Goal: Task Accomplishment & Management: Manage account settings

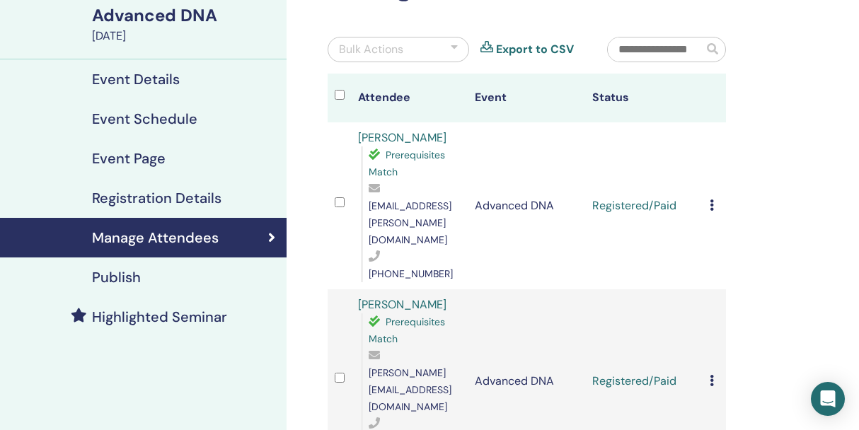
scroll to position [108, 0]
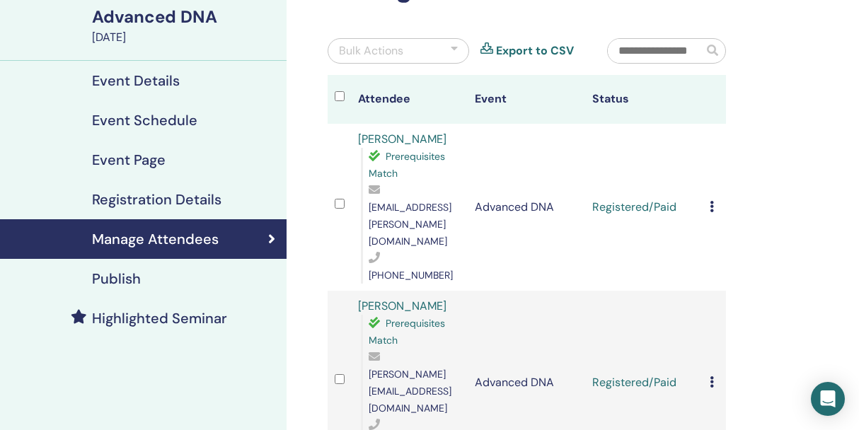
click at [714, 201] on icon at bounding box center [712, 206] width 4 height 11
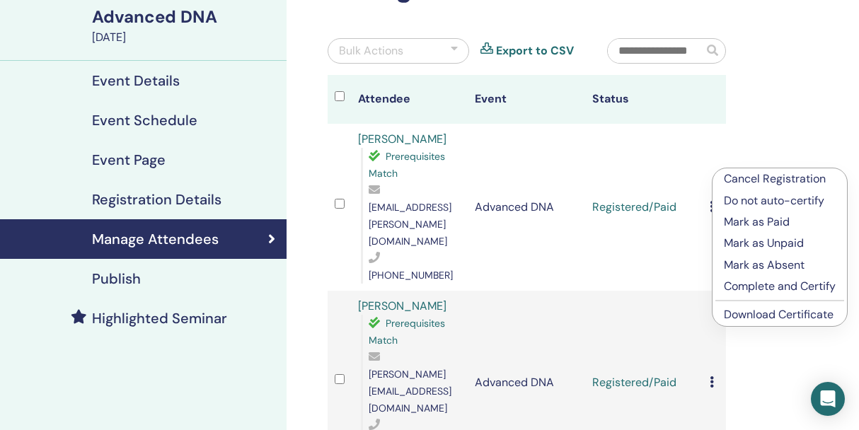
click at [731, 288] on p "Complete and Certify" at bounding box center [780, 286] width 112 height 17
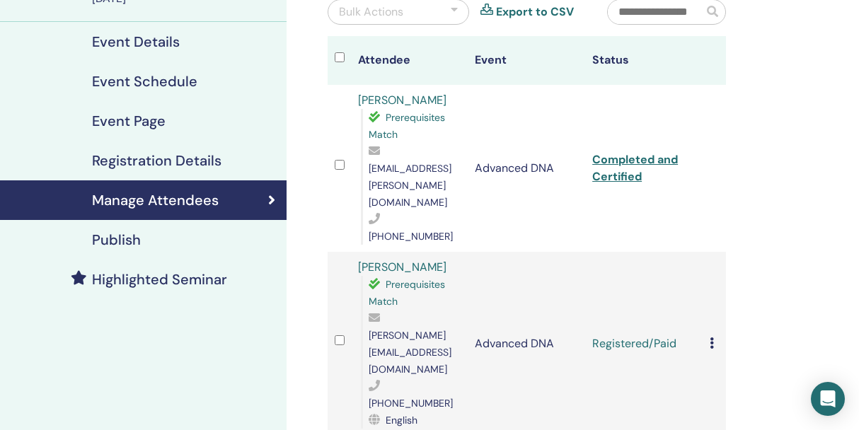
scroll to position [151, 0]
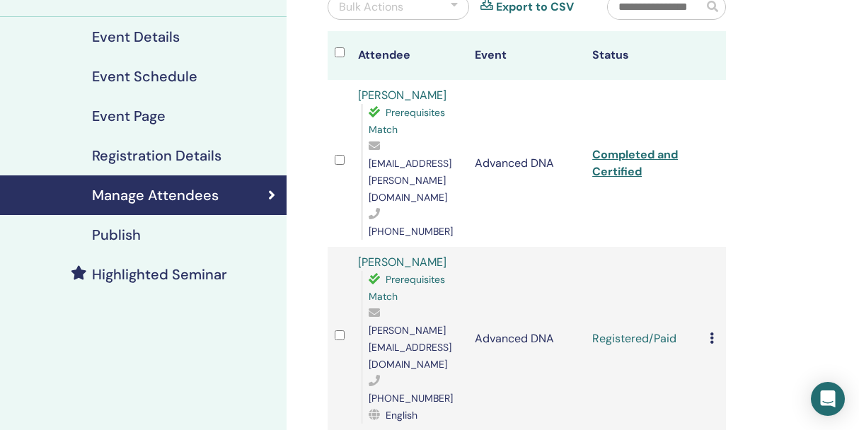
click at [726, 247] on td "Cancel Registration Do not auto-certify Mark as Paid Mark as Unpaid Mark as Abs…" at bounding box center [714, 339] width 23 height 184
click at [714, 333] on icon at bounding box center [712, 338] width 4 height 11
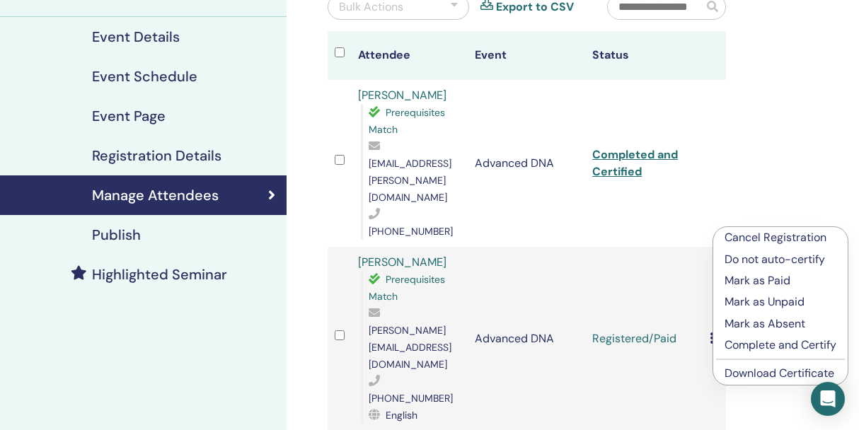
click at [743, 348] on p "Complete and Certify" at bounding box center [781, 345] width 112 height 17
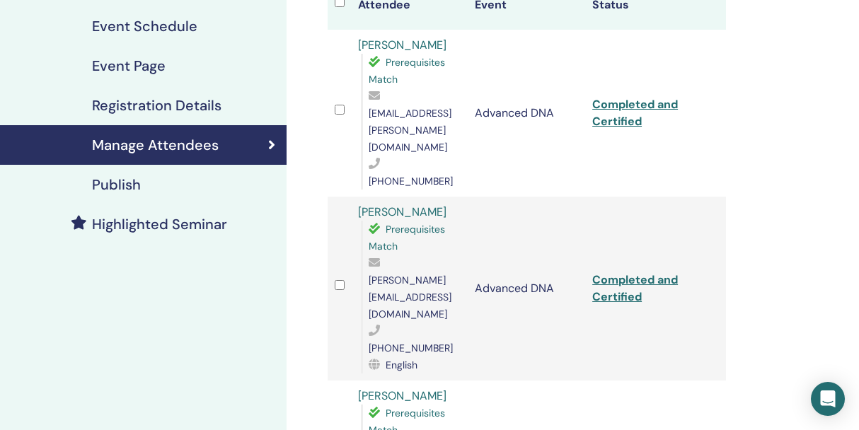
scroll to position [216, 0]
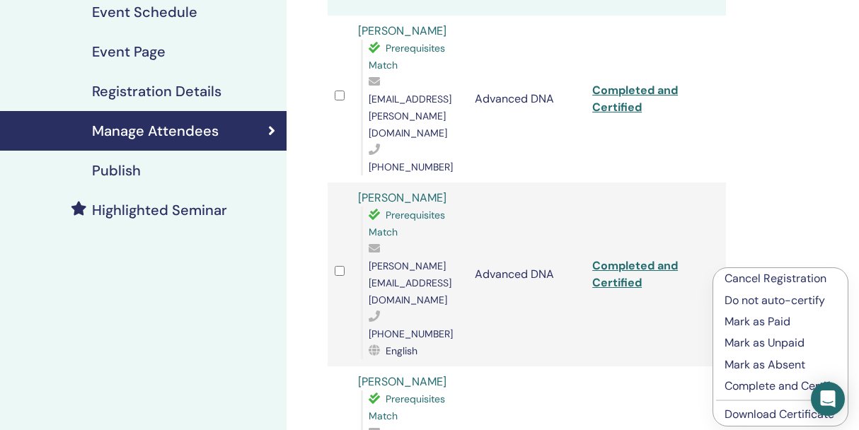
click at [740, 391] on p "Complete and Certify" at bounding box center [781, 386] width 112 height 17
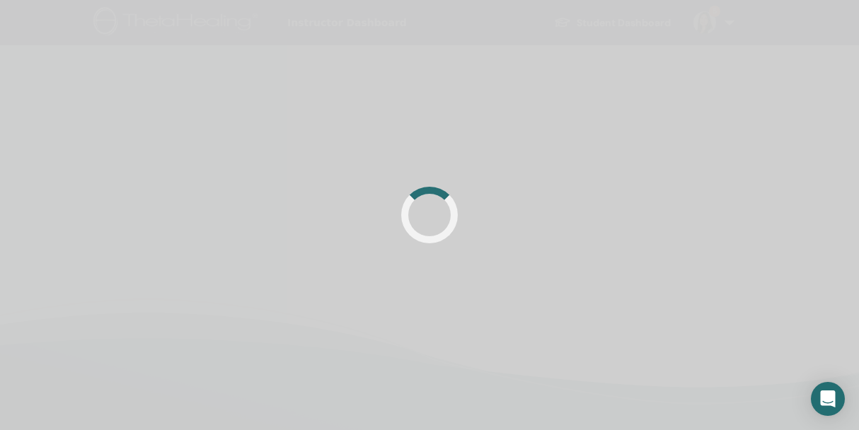
scroll to position [216, 0]
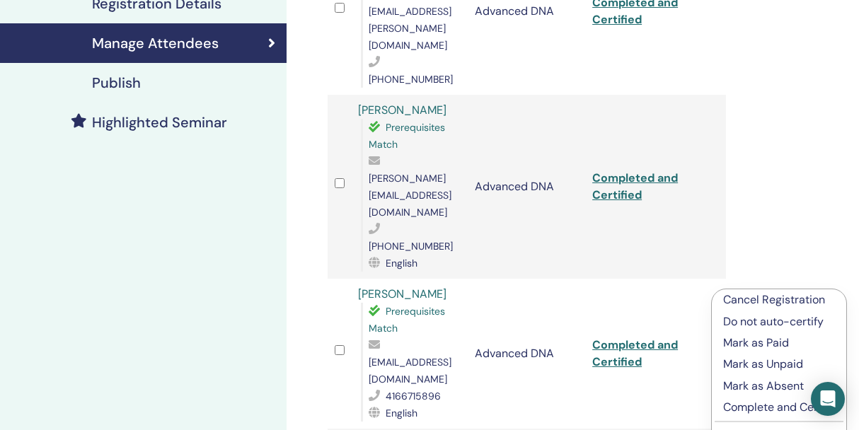
scroll to position [304, 0]
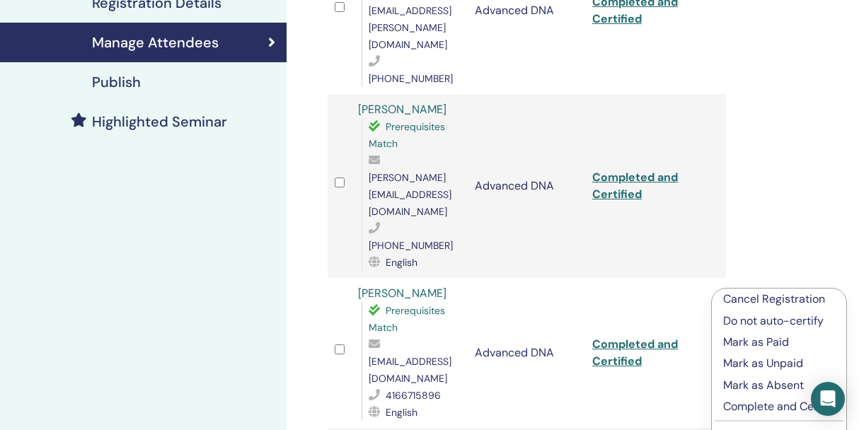
click at [743, 406] on p "Complete and Certify" at bounding box center [780, 407] width 112 height 17
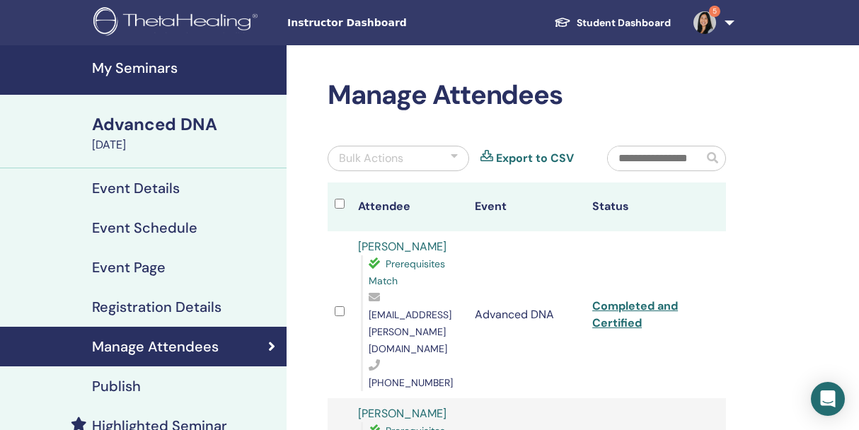
click at [734, 21] on link "5" at bounding box center [711, 22] width 58 height 45
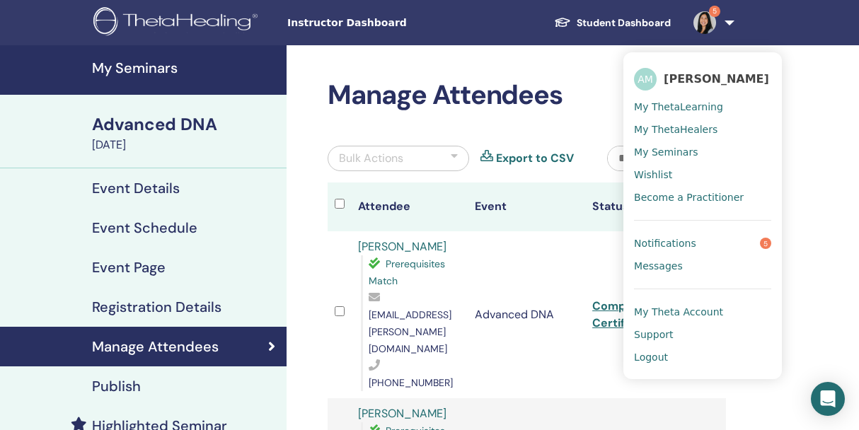
click at [388, 22] on span "Instructor Dashboard" at bounding box center [393, 23] width 212 height 15
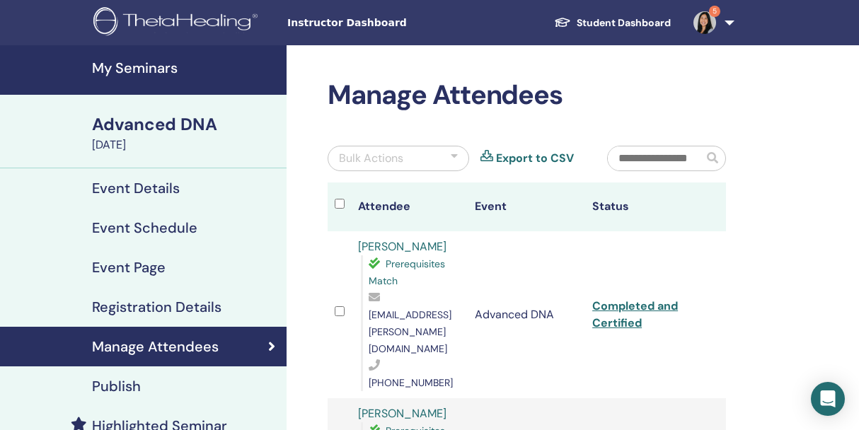
click at [129, 67] on h4 "My Seminars" at bounding box center [185, 67] width 186 height 17
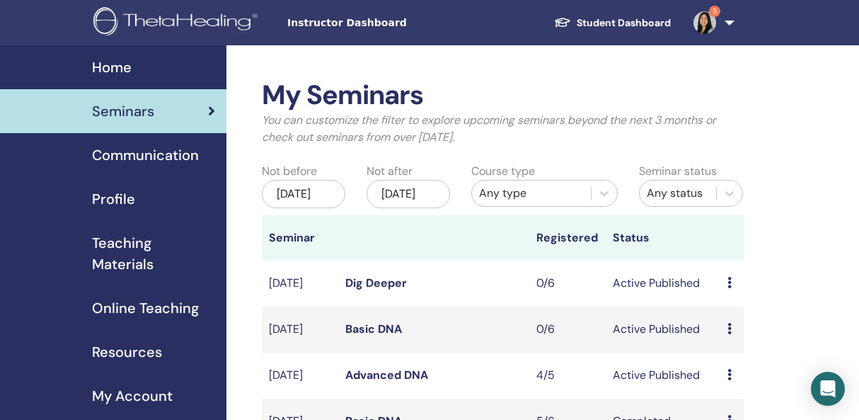
click at [396, 290] on link "Dig Deeper" at bounding box center [376, 282] width 62 height 15
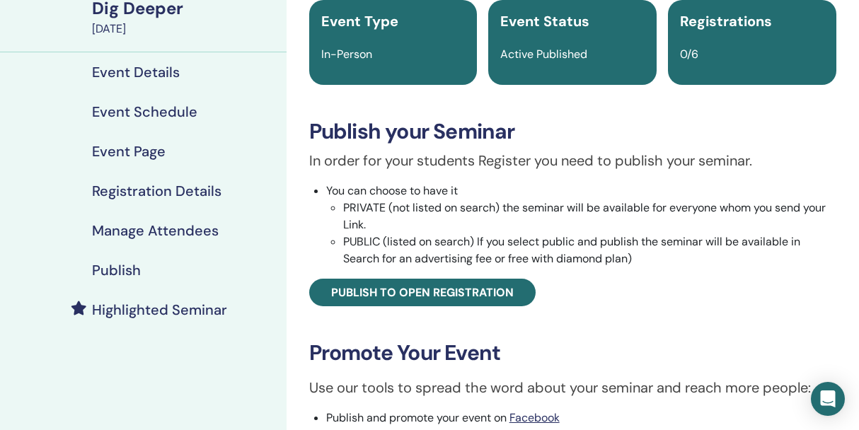
scroll to position [105, 0]
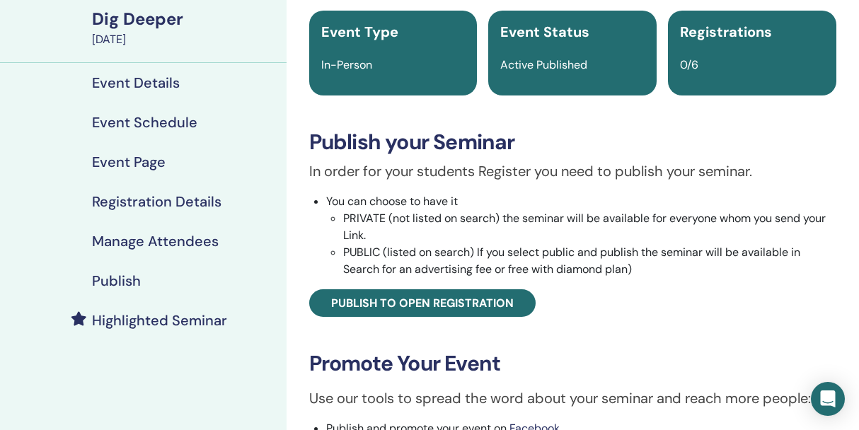
click at [159, 91] on h4 "Event Details" at bounding box center [136, 82] width 88 height 17
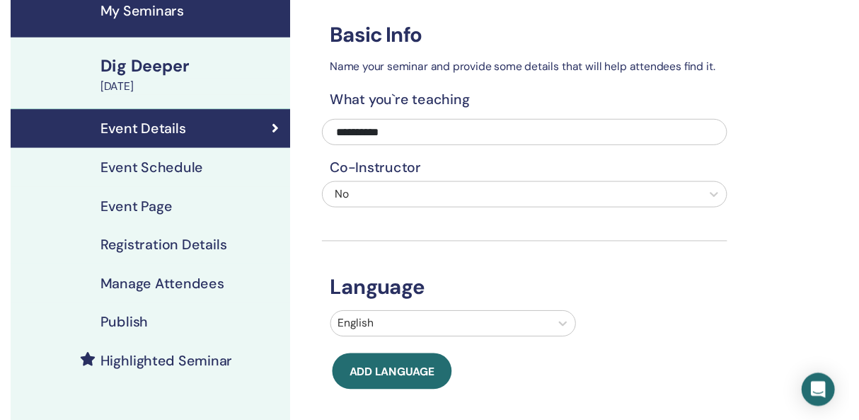
scroll to position [49, 0]
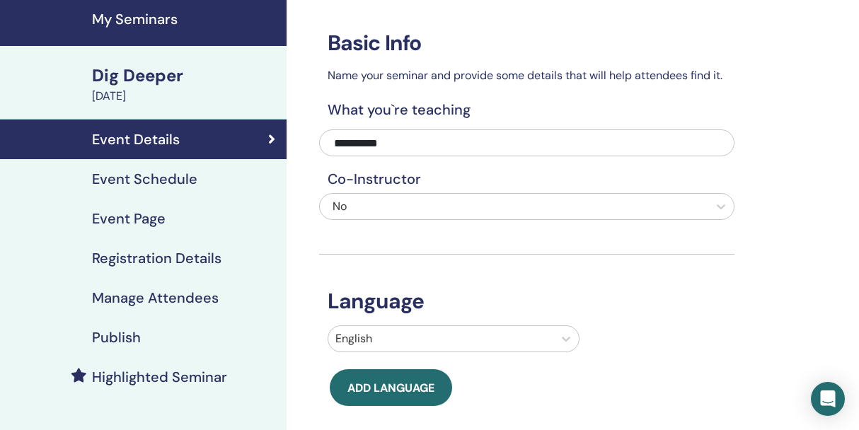
click at [183, 179] on h4 "Event Schedule" at bounding box center [144, 179] width 105 height 17
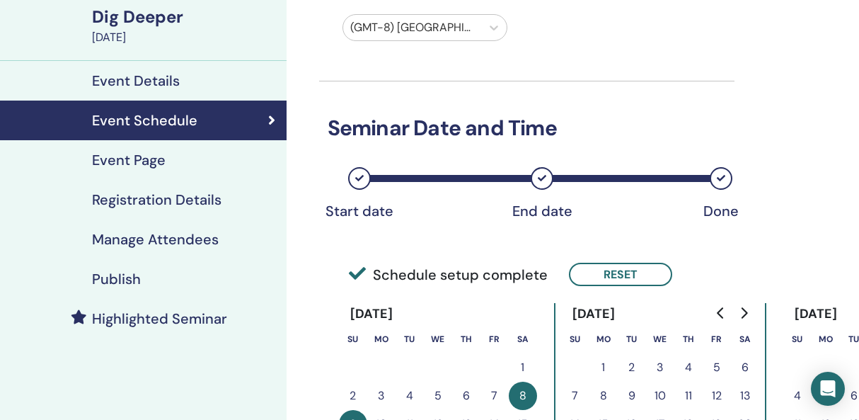
scroll to position [185, 0]
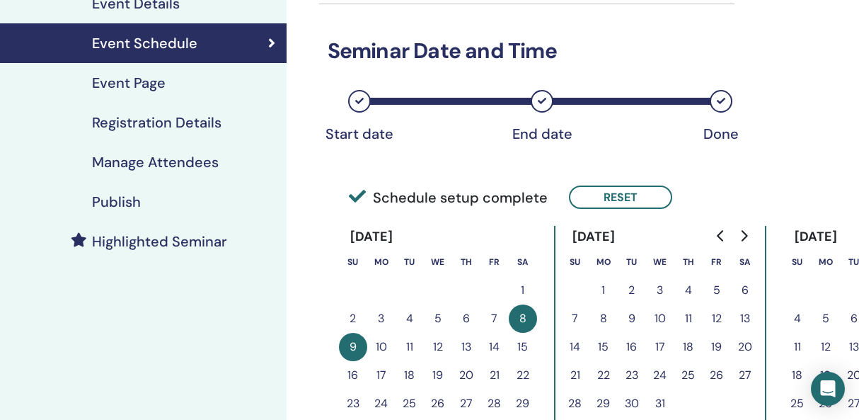
click at [744, 290] on button "6" at bounding box center [745, 290] width 28 height 28
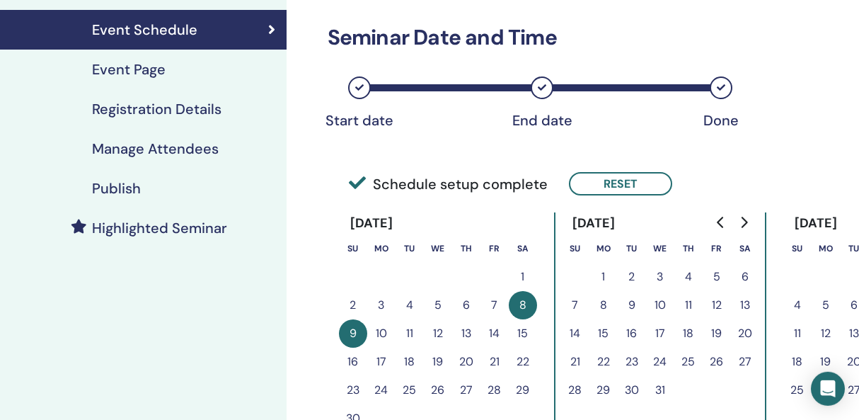
scroll to position [207, 0]
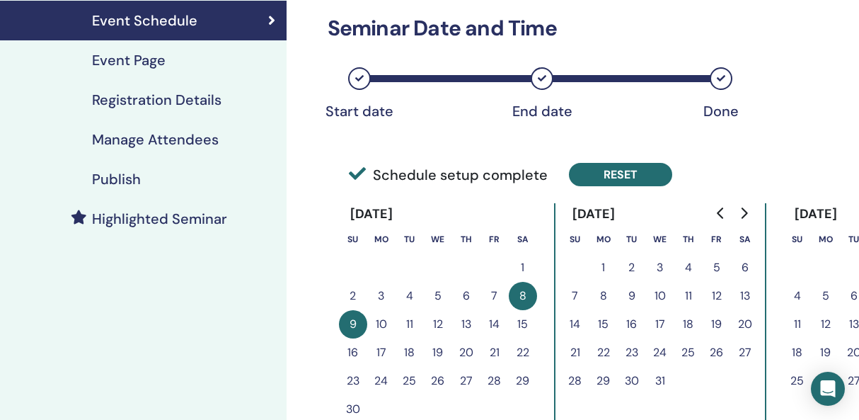
click at [607, 176] on button "Reset" at bounding box center [620, 174] width 103 height 23
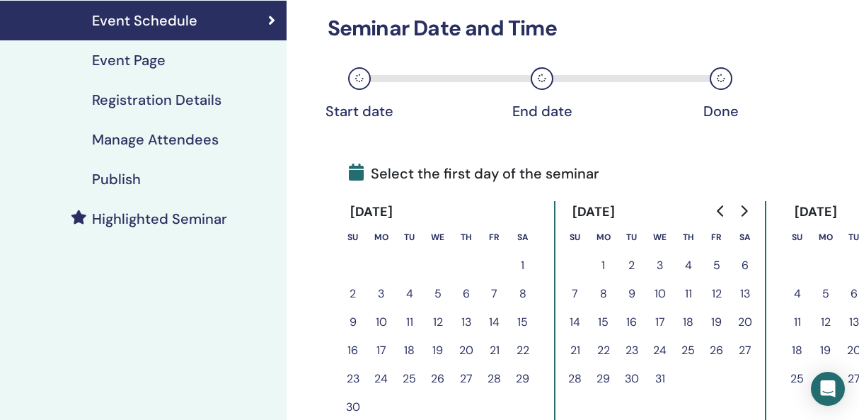
click at [744, 265] on button "6" at bounding box center [745, 265] width 28 height 28
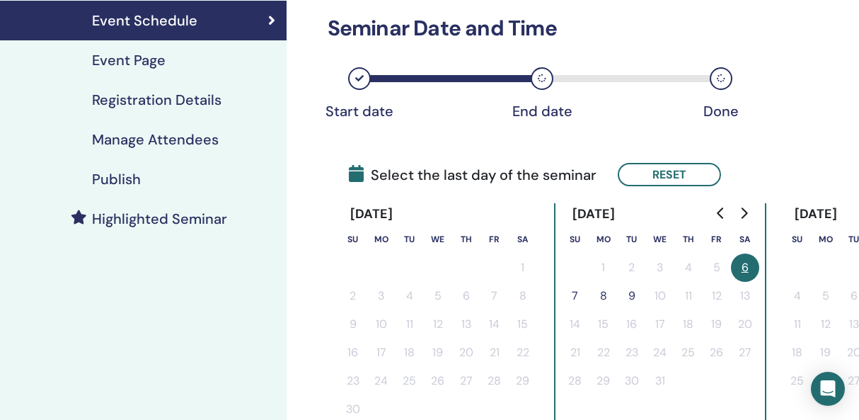
click at [581, 296] on button "7" at bounding box center [575, 296] width 28 height 28
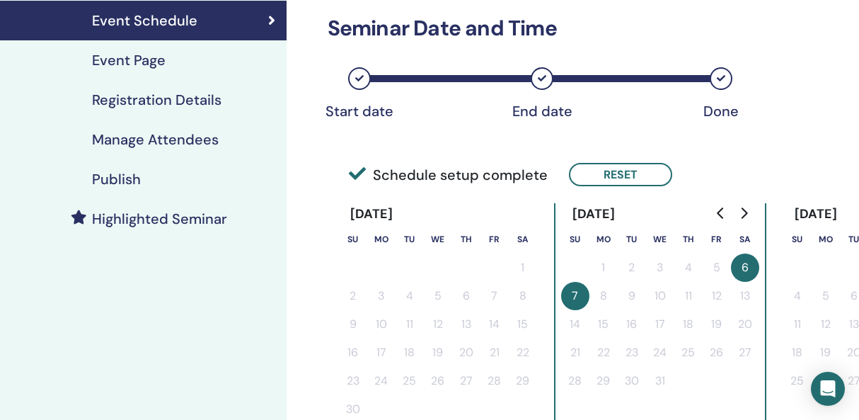
scroll to position [411, 0]
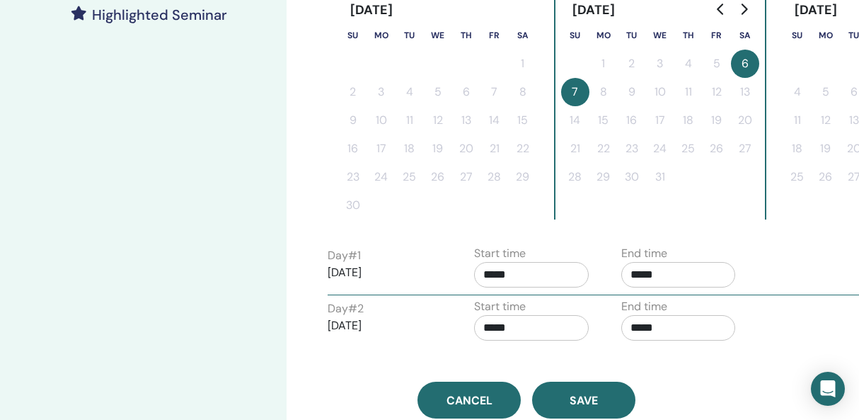
click at [504, 275] on input "*****" at bounding box center [531, 274] width 115 height 25
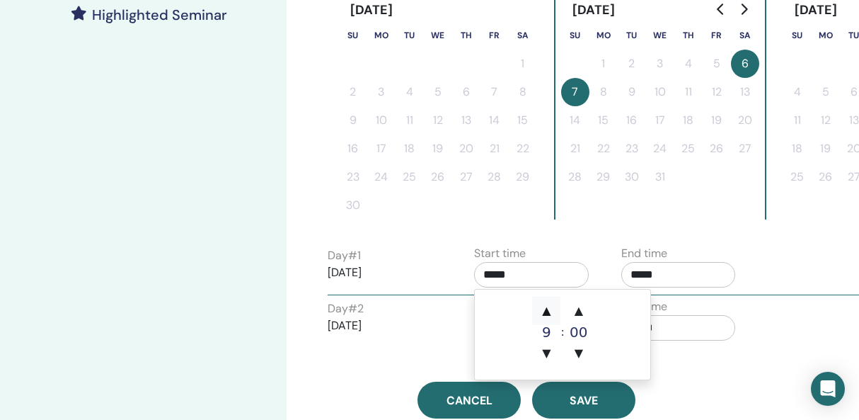
click at [544, 307] on span "▲" at bounding box center [546, 311] width 28 height 28
type input "*****"
click at [648, 282] on input "*****" at bounding box center [679, 274] width 115 height 25
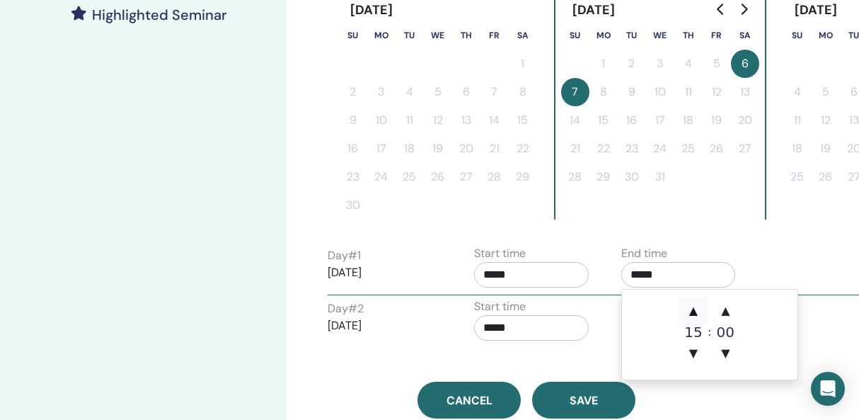
click at [690, 311] on span "▲" at bounding box center [694, 311] width 28 height 28
click at [728, 313] on span "▲" at bounding box center [725, 311] width 28 height 28
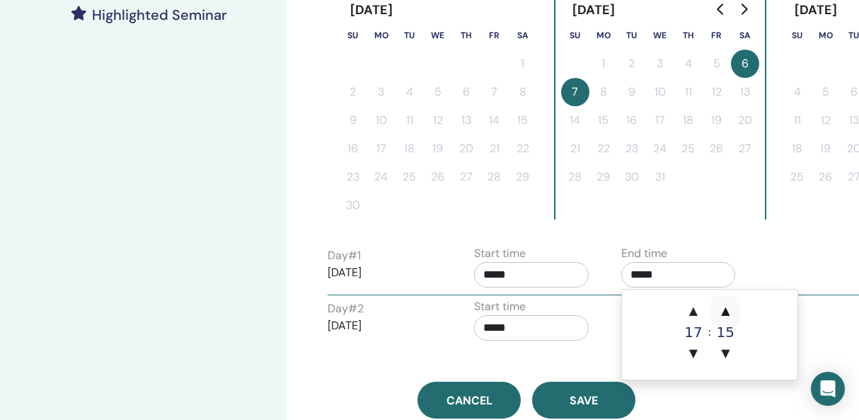
click at [728, 313] on span "▲" at bounding box center [725, 311] width 28 height 28
type input "*****"
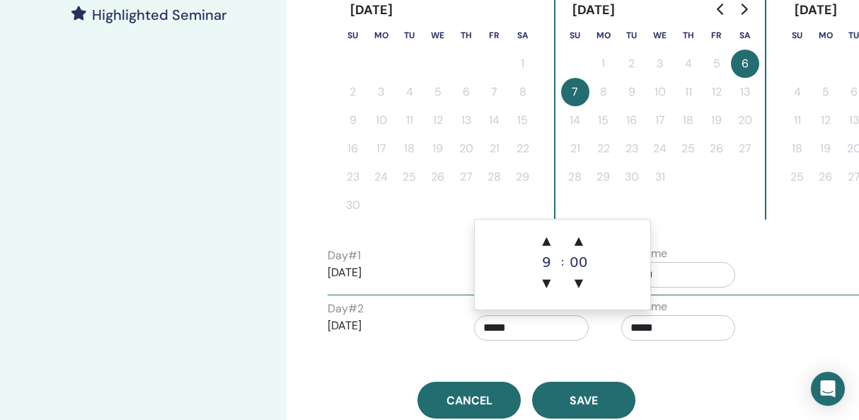
click at [511, 331] on input "*****" at bounding box center [531, 327] width 115 height 25
click at [548, 245] on span "▲" at bounding box center [546, 241] width 28 height 28
type input "*****"
click at [656, 330] on input "*****" at bounding box center [679, 327] width 115 height 25
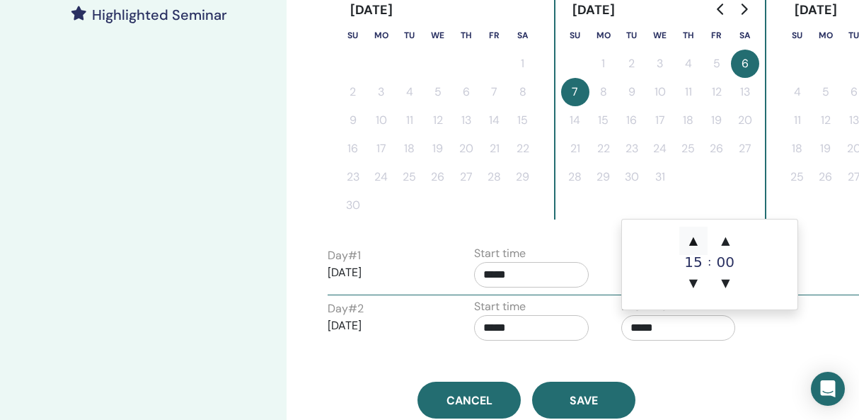
click at [692, 244] on span "▲" at bounding box center [694, 241] width 28 height 28
click at [726, 239] on span "▲" at bounding box center [725, 241] width 28 height 28
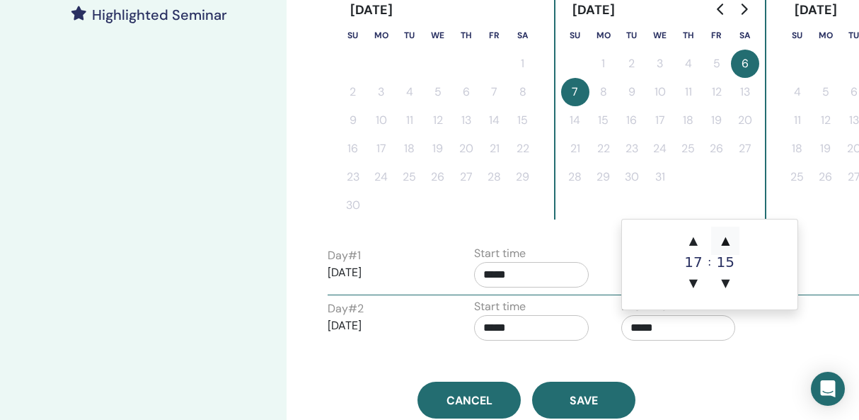
click at [726, 239] on span "▲" at bounding box center [725, 241] width 28 height 28
type input "*****"
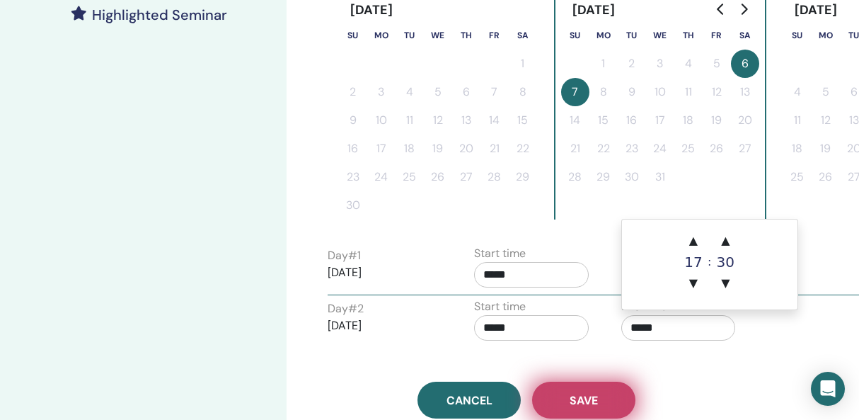
click at [561, 404] on button "Save" at bounding box center [583, 400] width 103 height 37
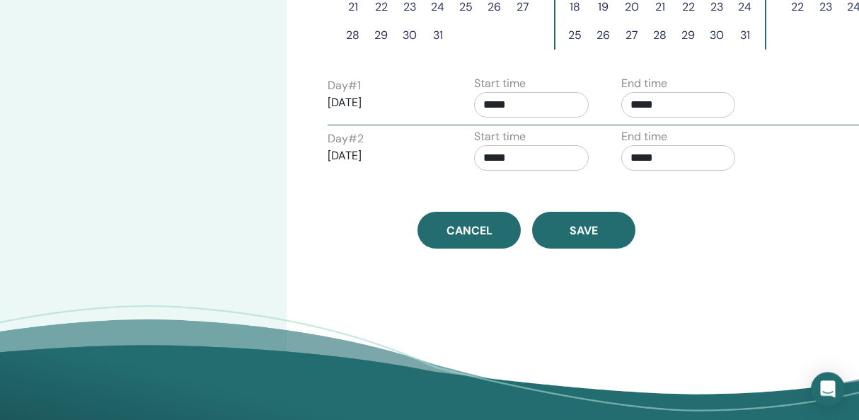
scroll to position [555, 0]
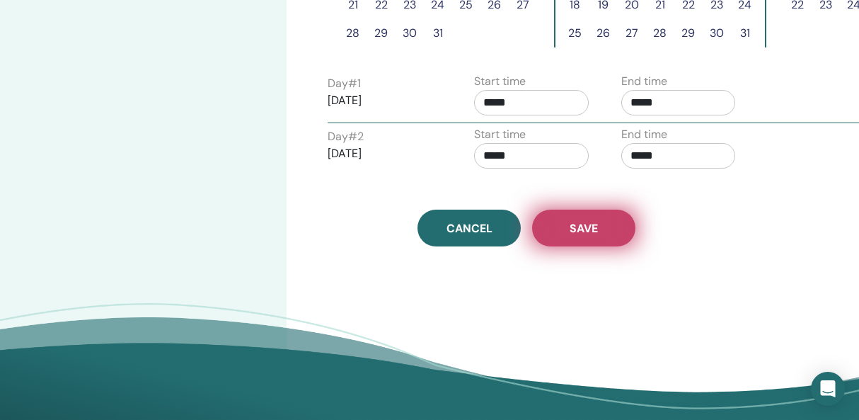
click at [582, 230] on span "Save" at bounding box center [584, 228] width 28 height 15
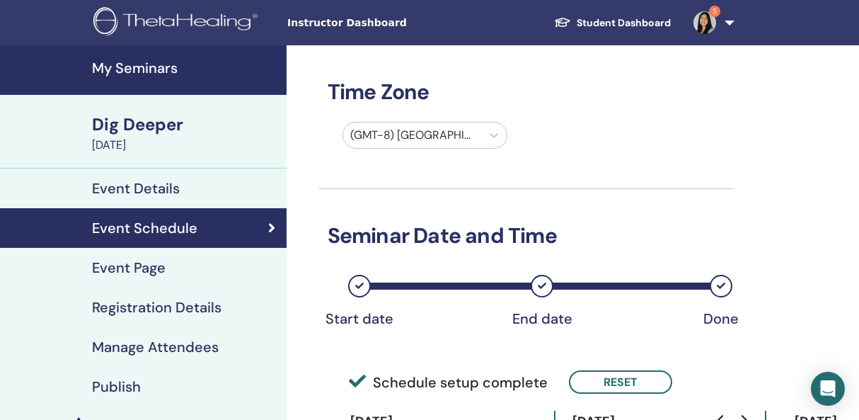
click at [728, 26] on link "5" at bounding box center [711, 22] width 58 height 45
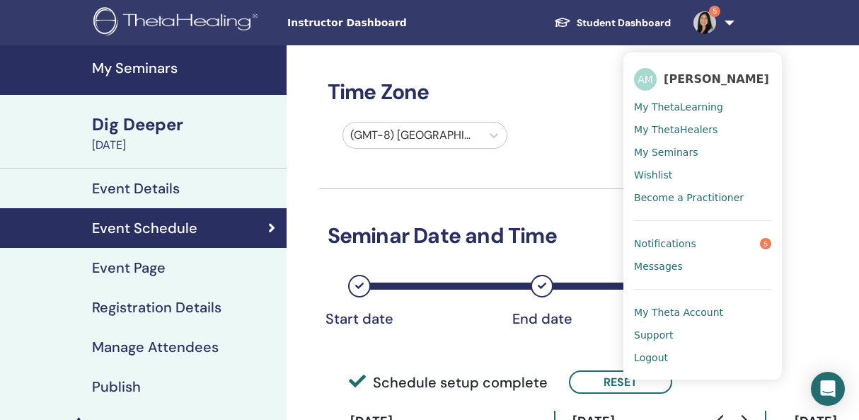
click at [668, 356] on link "Logout" at bounding box center [702, 357] width 137 height 23
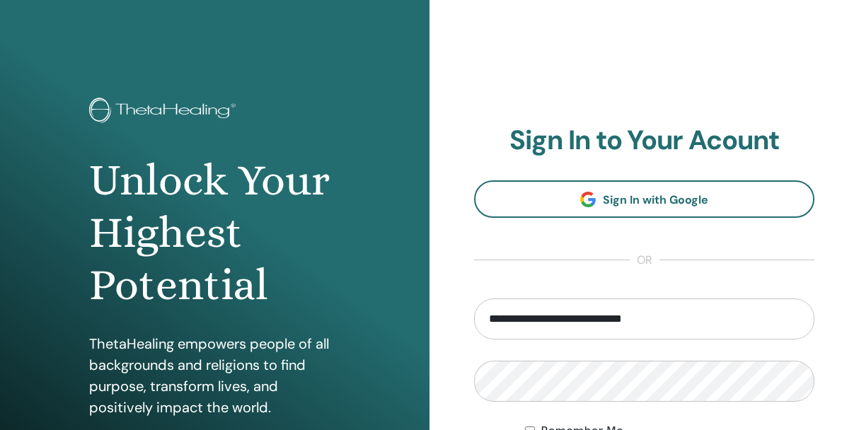
type input "**********"
